Goal: Information Seeking & Learning: Learn about a topic

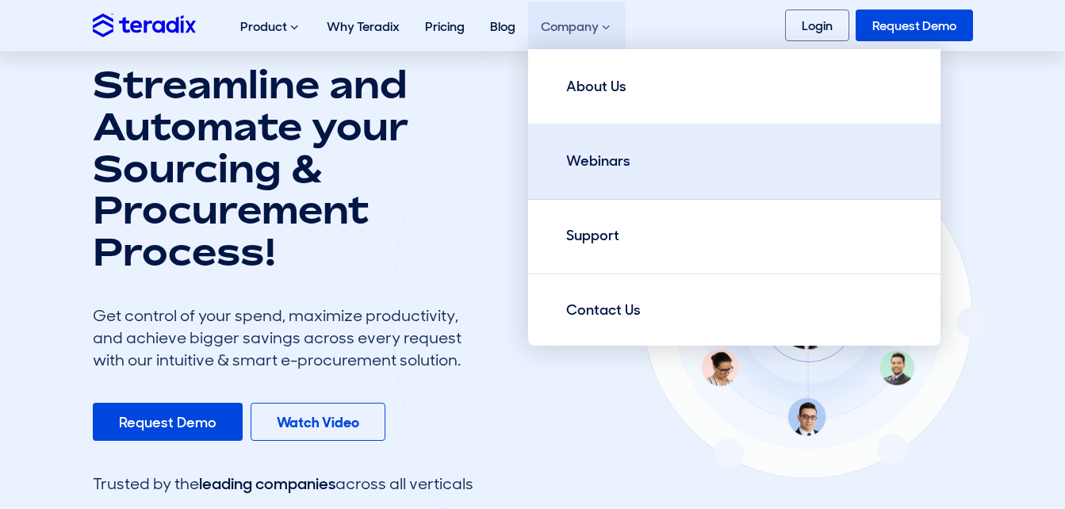
click at [650, 163] on link "Webinars" at bounding box center [734, 162] width 412 height 76
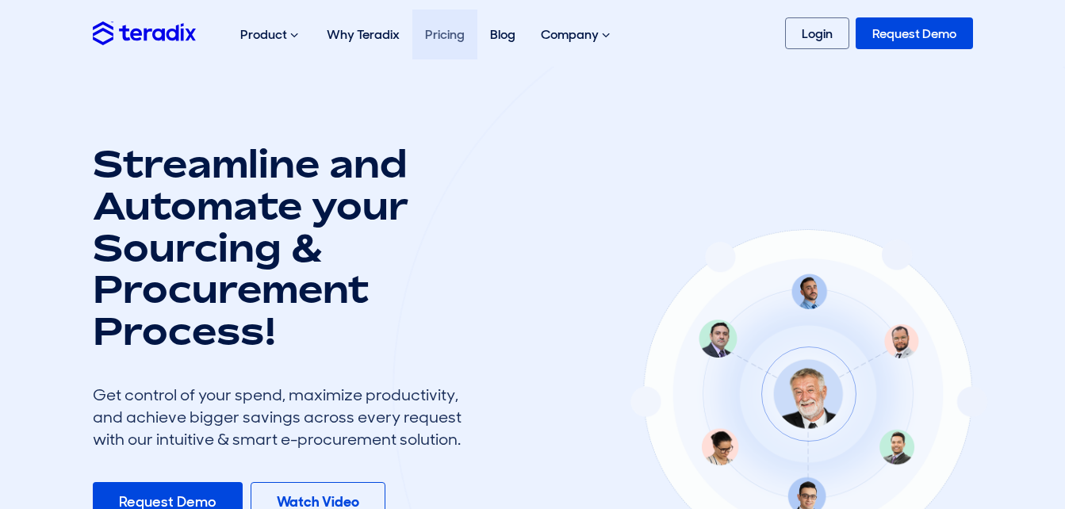
click at [433, 34] on link "Pricing" at bounding box center [444, 35] width 65 height 50
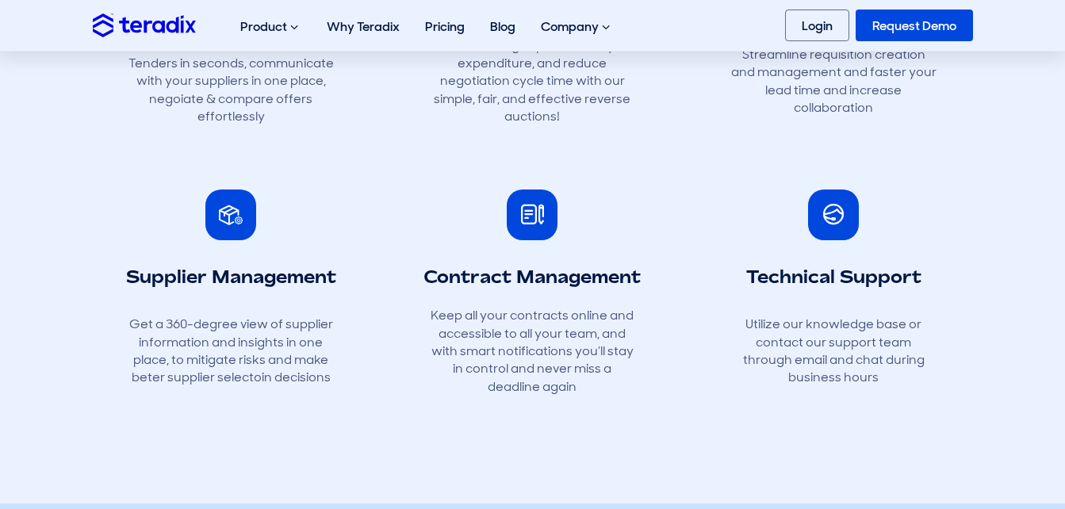
scroll to position [317, 0]
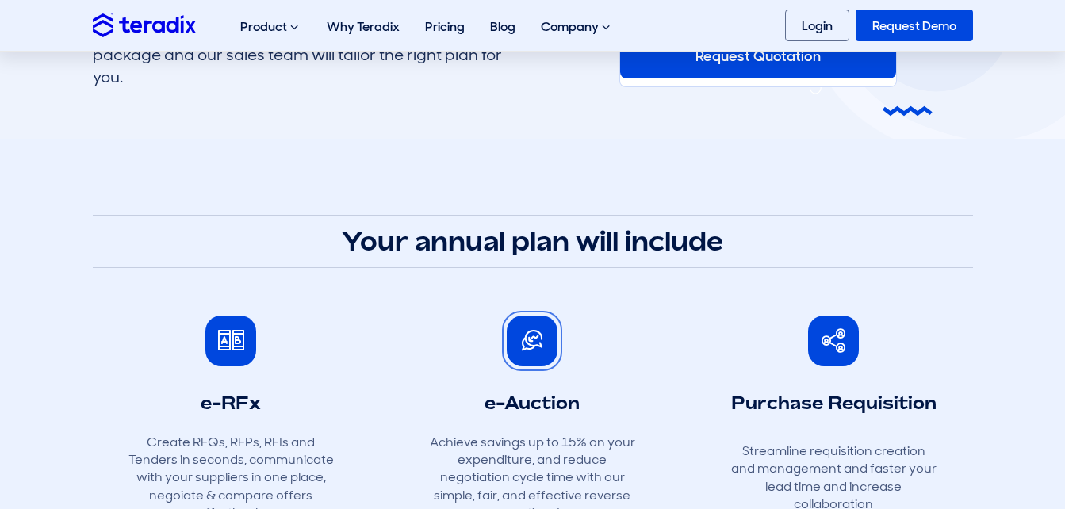
click at [539, 344] on span at bounding box center [532, 341] width 21 height 21
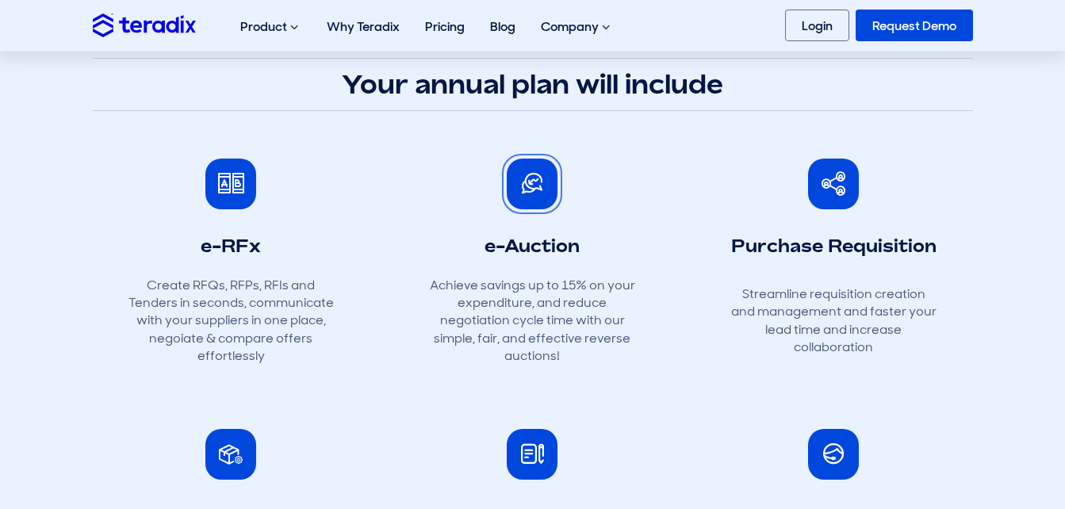
scroll to position [476, 0]
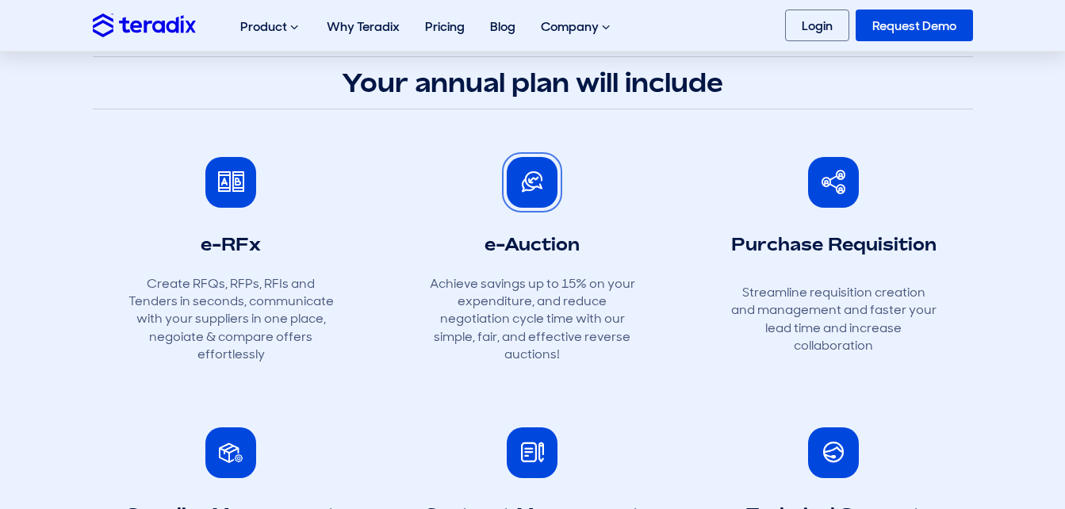
click at [539, 193] on span at bounding box center [532, 182] width 21 height 21
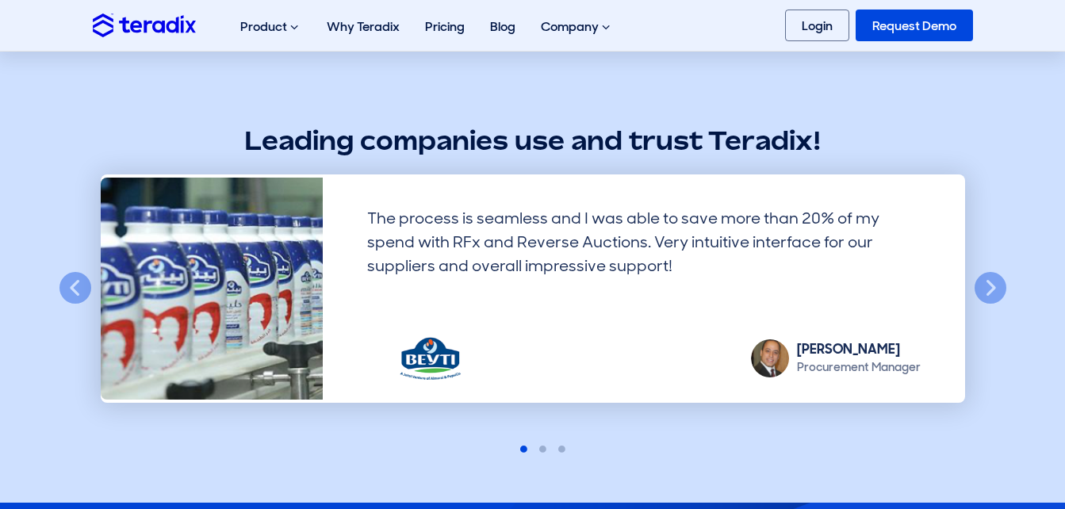
scroll to position [1190, 0]
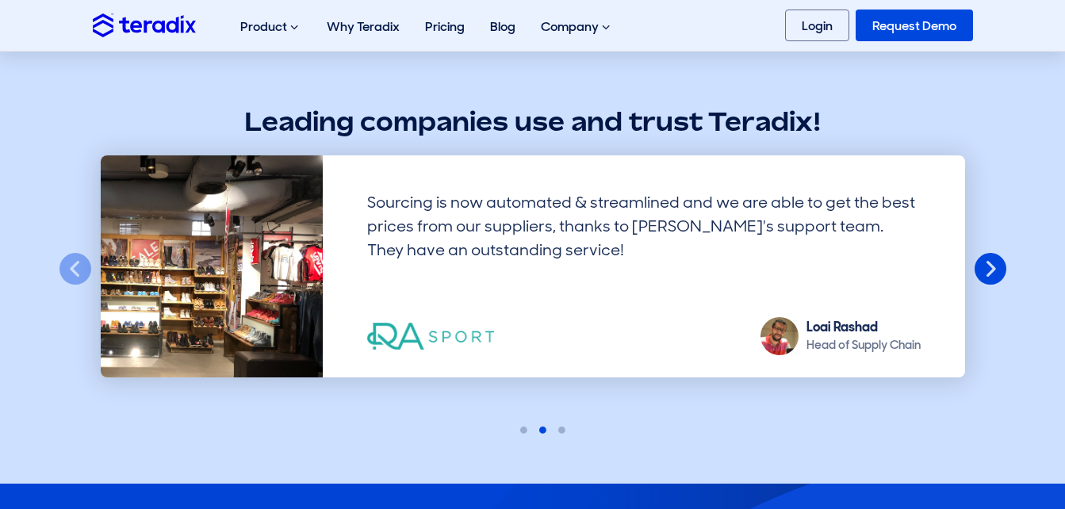
click at [975, 257] on button "Next" at bounding box center [990, 269] width 35 height 35
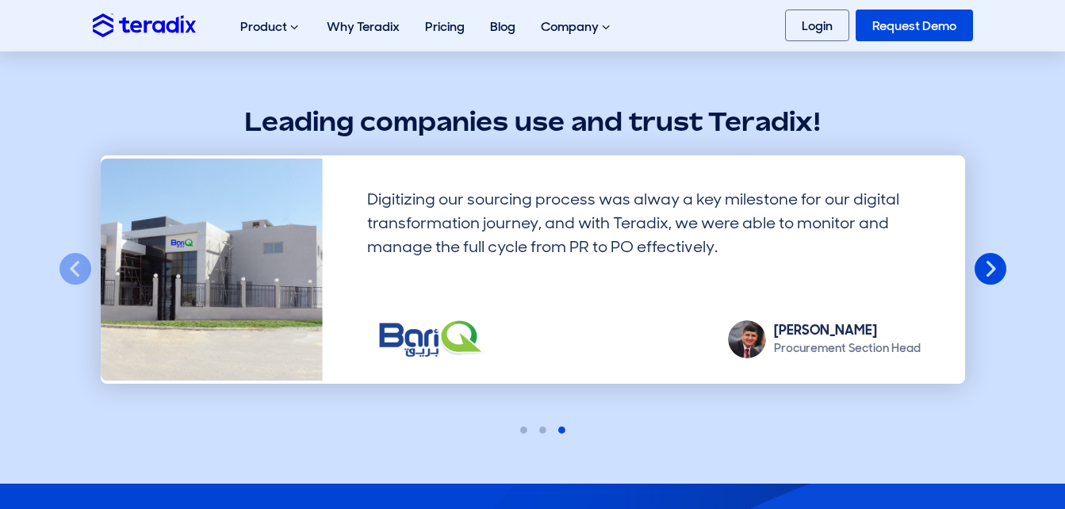
click at [973, 259] on button "Next" at bounding box center [990, 269] width 35 height 35
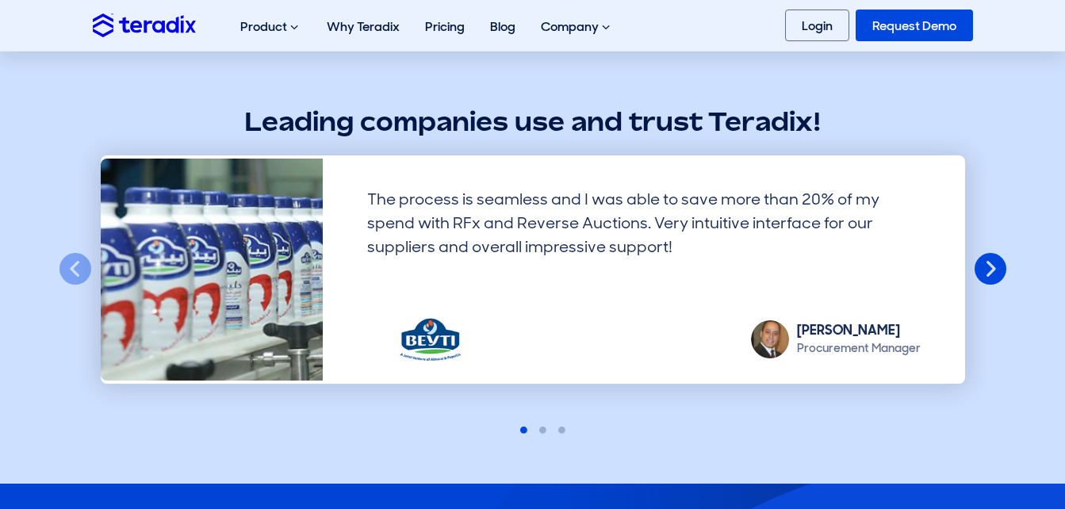
click at [988, 267] on button "Next" at bounding box center [990, 269] width 35 height 35
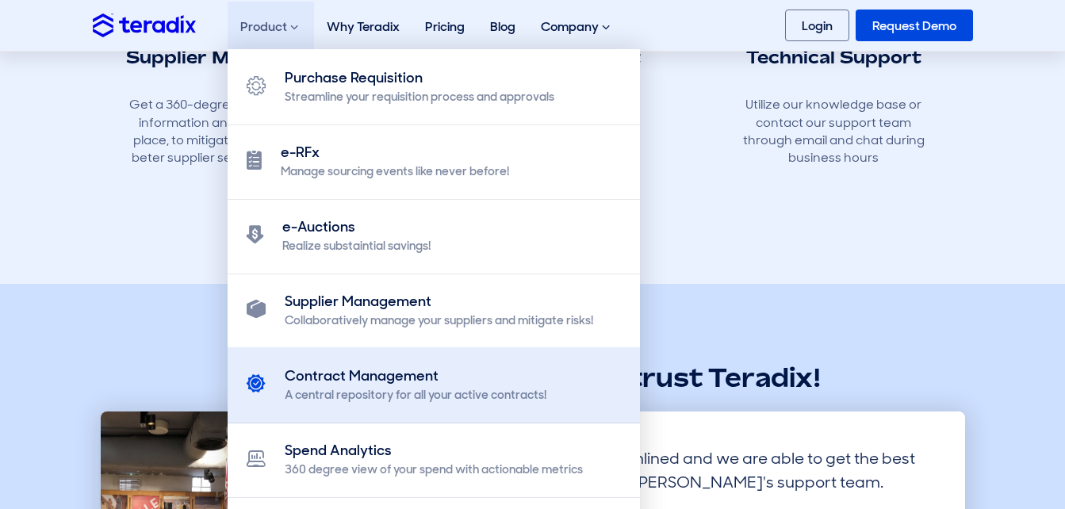
scroll to position [952, 0]
